Goal: Navigation & Orientation: Find specific page/section

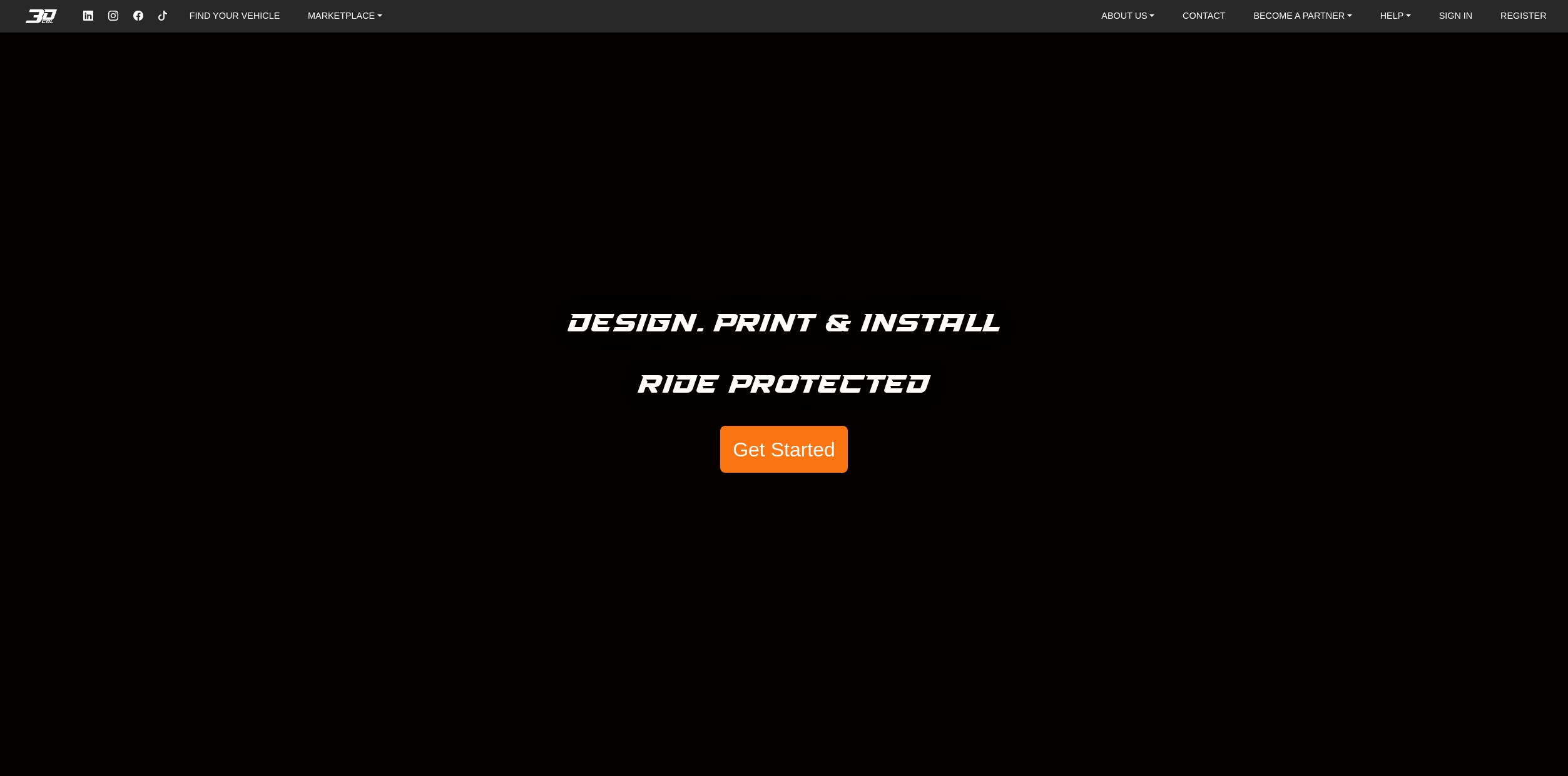
click at [40, 15] on em at bounding box center [41, 16] width 50 height 14
drag, startPoint x: 54, startPoint y: 15, endPoint x: 35, endPoint y: 23, distance: 20.6
drag, startPoint x: 28, startPoint y: 11, endPoint x: 421, endPoint y: 5, distance: 393.0
click at [421, 5] on nav "FIND YOUR VEHICLE MARKETPLACE ABOUT US About Us Our Materials Blog CONTACT BECO…" at bounding box center [784, 16] width 1568 height 32
drag, startPoint x: 42, startPoint y: 22, endPoint x: 765, endPoint y: 12, distance: 723.1
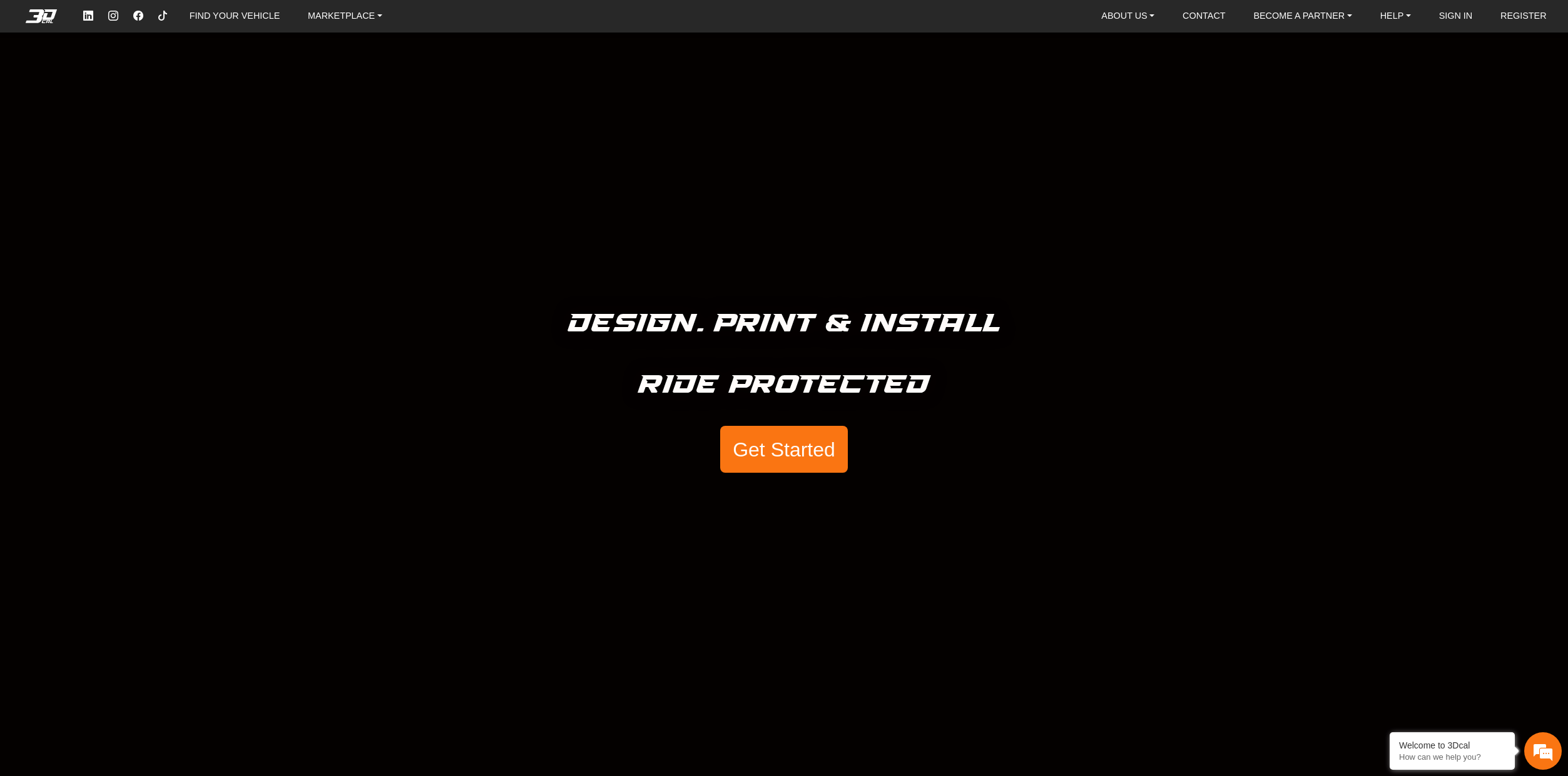
click at [765, 12] on div "FIND YOUR VEHICLE MARKETPLACE ABOUT US About Us Our Materials Blog CONTACT BECO…" at bounding box center [818, 15] width 1484 height 22
click at [254, 13] on link "FIND YOUR VEHICLE" at bounding box center [234, 16] width 100 height 22
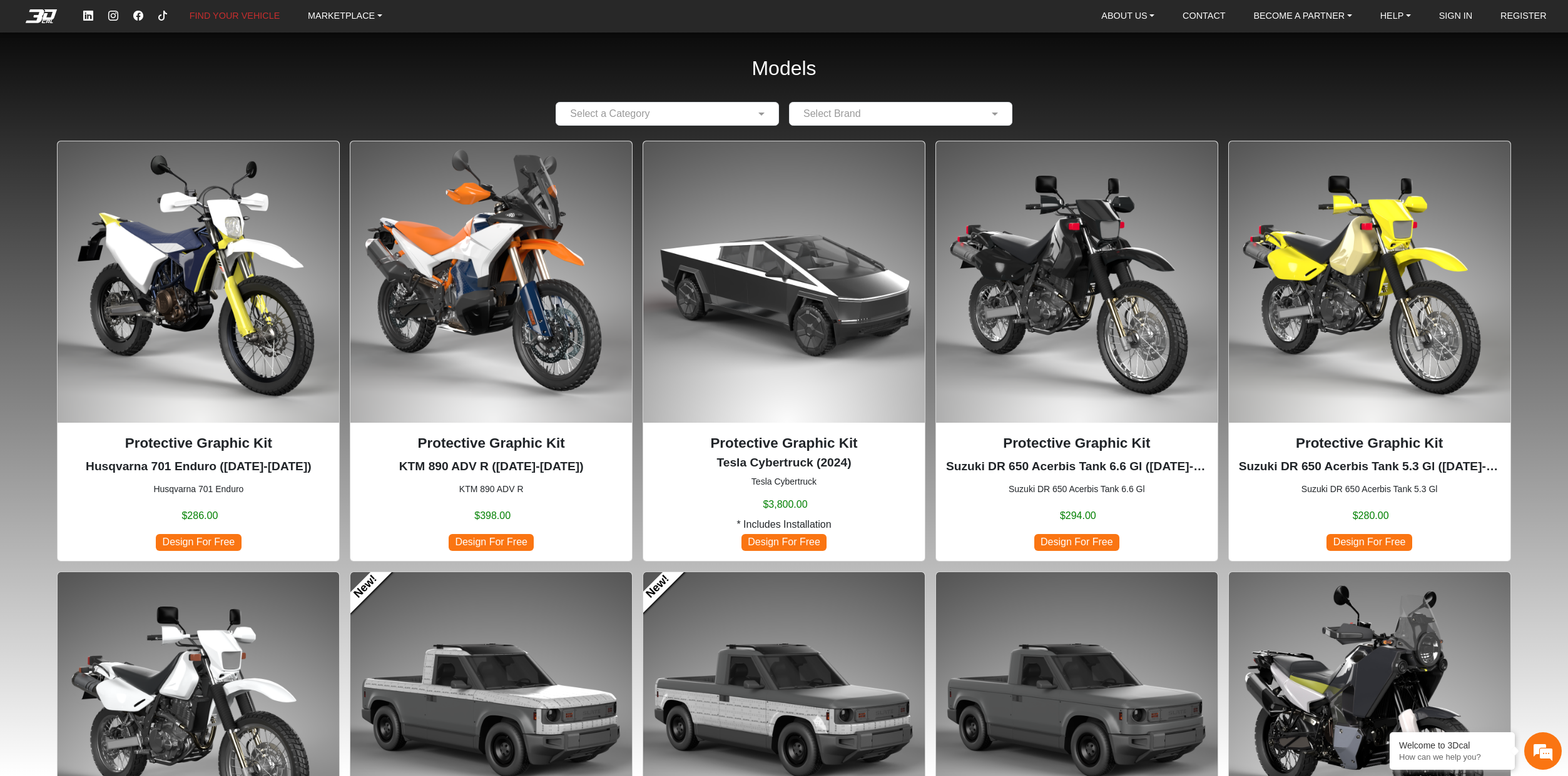
click at [51, 9] on div "FIND YOUR VEHICLE MARKETPLACE ABOUT US About Us Our Materials Blog CONTACT BECO…" at bounding box center [784, 15] width 1568 height 22
click at [54, 11] on em at bounding box center [41, 16] width 50 height 14
